Goal: Task Accomplishment & Management: Manage account settings

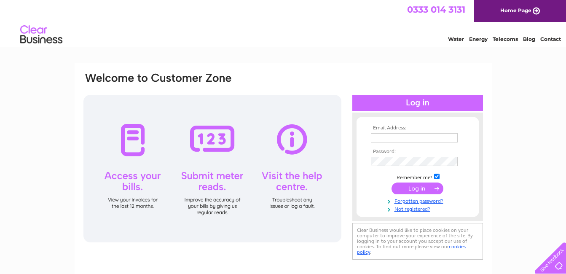
click at [390, 135] on input "text" at bounding box center [414, 137] width 87 height 9
type input "raypoll49@gmail.com"
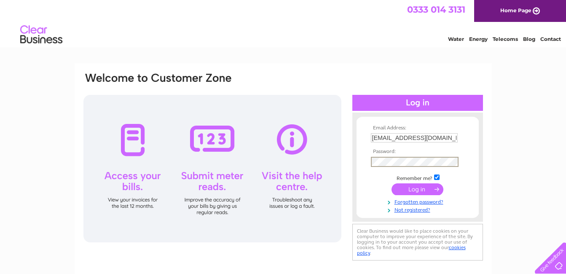
click at [413, 189] on input "submit" at bounding box center [418, 189] width 52 height 12
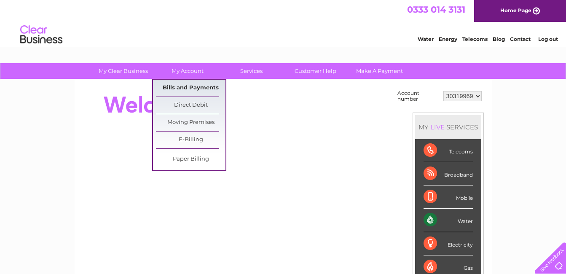
click at [182, 86] on link "Bills and Payments" at bounding box center [191, 88] width 70 height 17
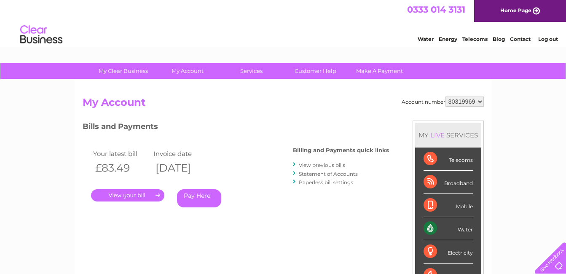
click at [129, 193] on link "." at bounding box center [127, 195] width 73 height 12
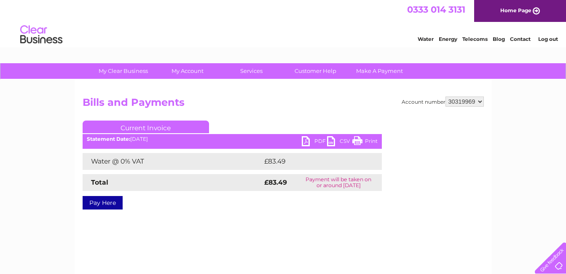
click at [320, 140] on link "PDF" at bounding box center [314, 142] width 25 height 12
click at [550, 39] on link "Log out" at bounding box center [549, 39] width 20 height 6
